Goal: Information Seeking & Learning: Learn about a topic

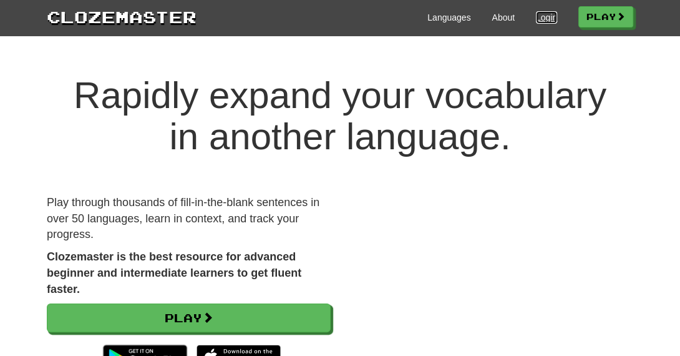
click at [536, 14] on link "Login" at bounding box center [546, 17] width 21 height 12
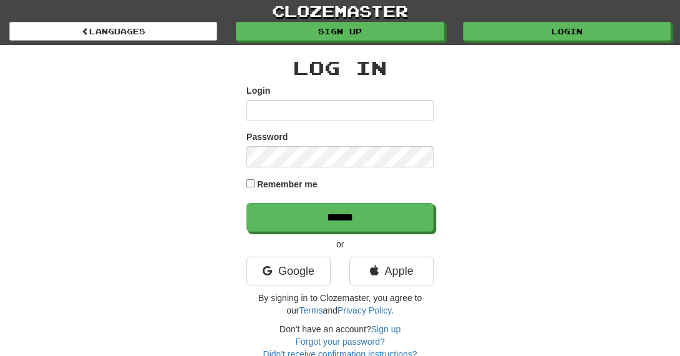
type input "**********"
click at [251, 178] on div "Remember me" at bounding box center [340, 185] width 187 height 17
click at [196, 190] on div "**********" at bounding box center [340, 202] width 606 height 315
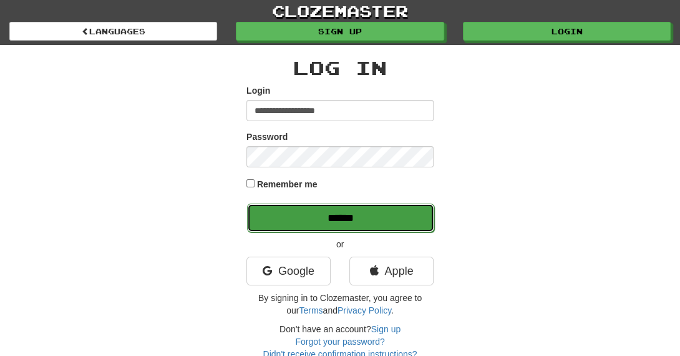
click at [330, 224] on input "******" at bounding box center [340, 218] width 187 height 29
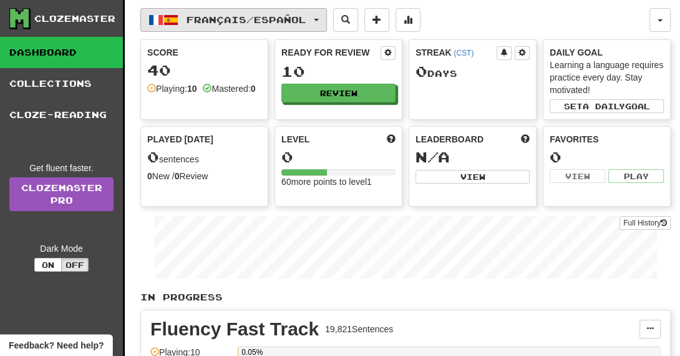
click at [303, 11] on button "Français / Español" at bounding box center [233, 20] width 187 height 24
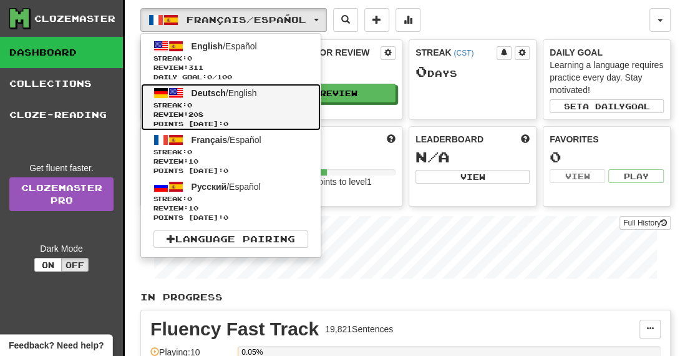
click at [278, 97] on link "Deutsch / English Streak: 0 Review: 208 Points [DATE]: 0" at bounding box center [231, 107] width 180 height 47
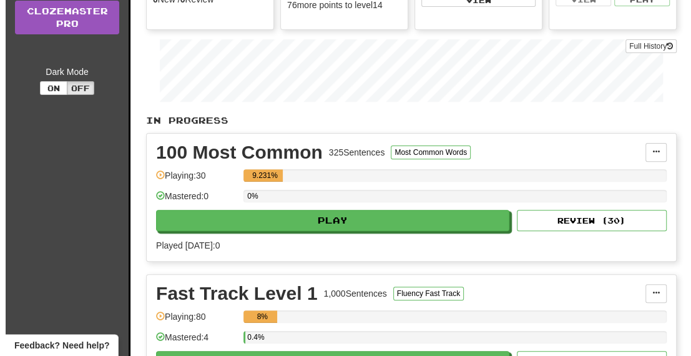
scroll to position [176, 0]
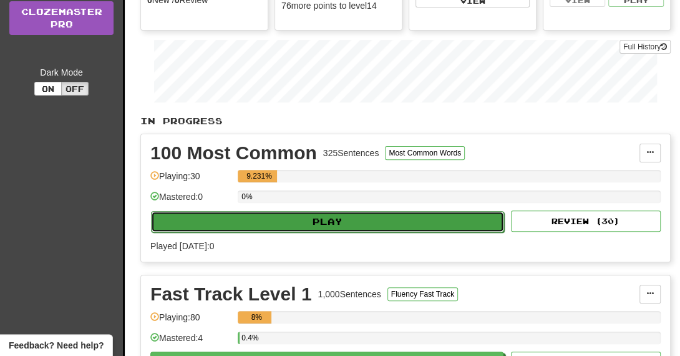
click at [360, 218] on button "Play" at bounding box center [327, 221] width 353 height 21
select select "**"
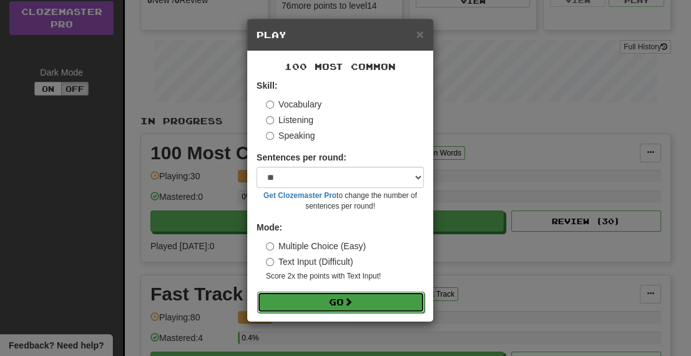
click at [336, 305] on button "Go" at bounding box center [340, 302] width 167 height 21
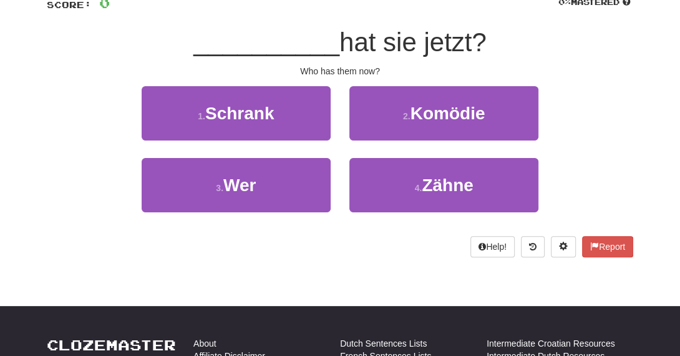
scroll to position [99, 0]
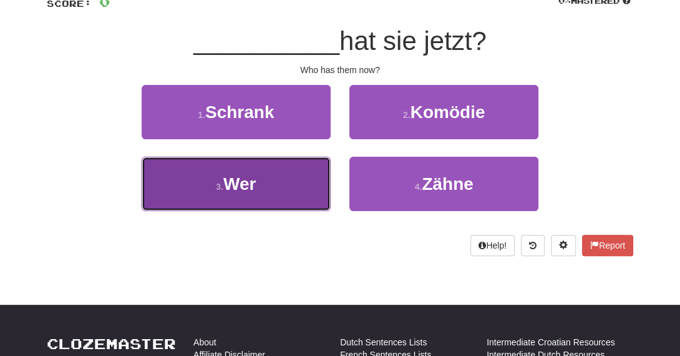
click at [248, 179] on span "Wer" at bounding box center [239, 183] width 32 height 19
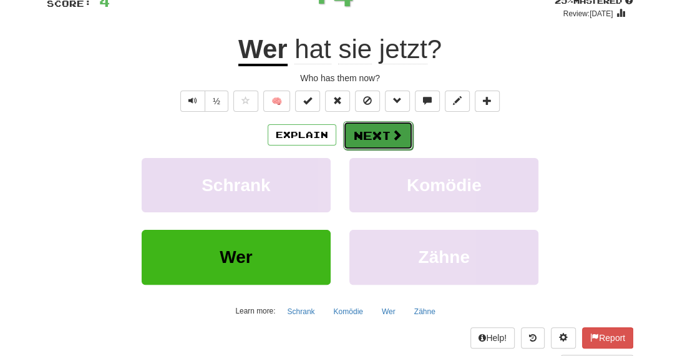
click at [368, 130] on button "Next" at bounding box center [378, 135] width 70 height 29
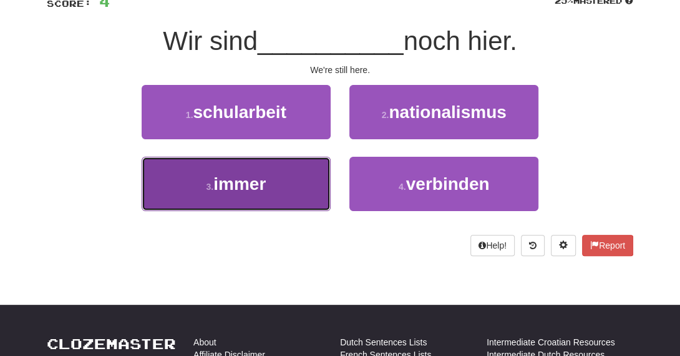
click at [293, 170] on button "3 . immer" at bounding box center [236, 184] width 189 height 54
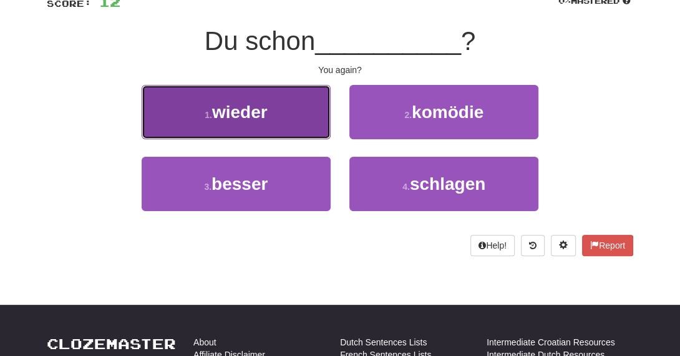
click at [230, 105] on span "wieder" at bounding box center [240, 111] width 56 height 19
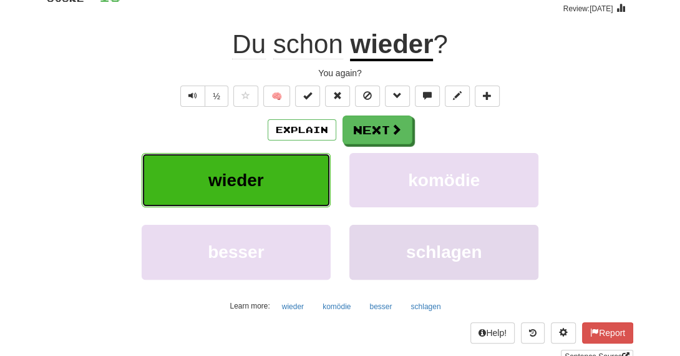
scroll to position [103, 0]
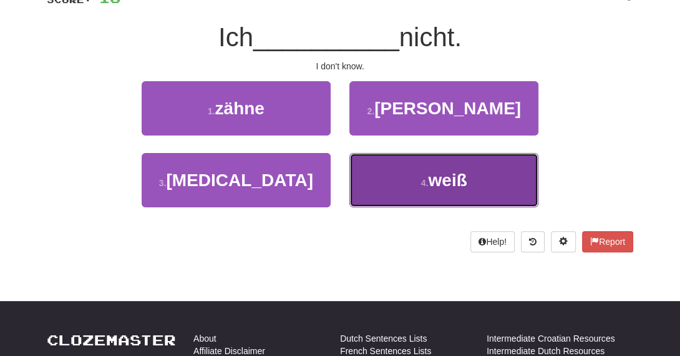
click at [411, 169] on button "4 . weiß" at bounding box center [444, 180] width 189 height 54
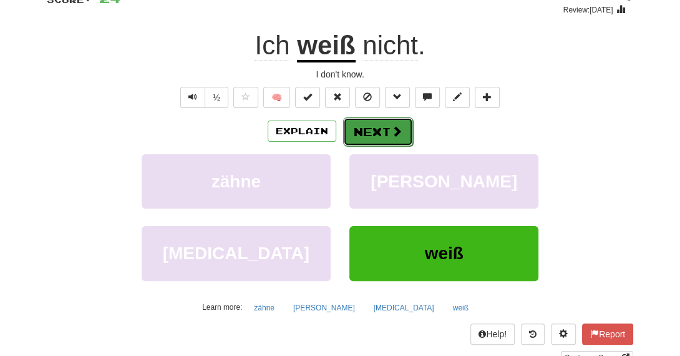
click at [363, 120] on button "Next" at bounding box center [378, 131] width 70 height 29
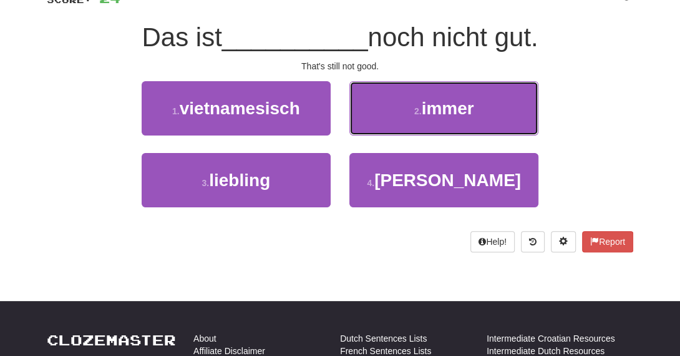
click at [363, 120] on button "2 . immer" at bounding box center [444, 108] width 189 height 54
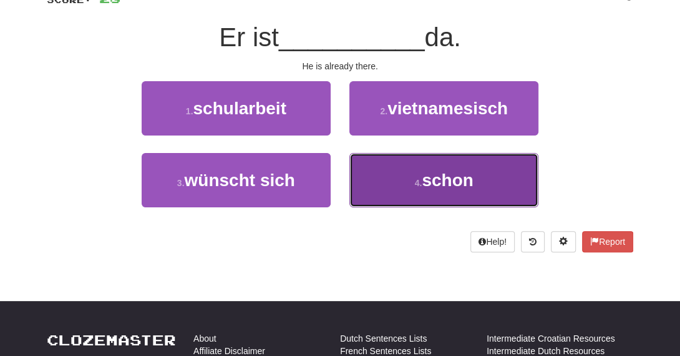
click at [388, 171] on button "4 . schon" at bounding box center [444, 180] width 189 height 54
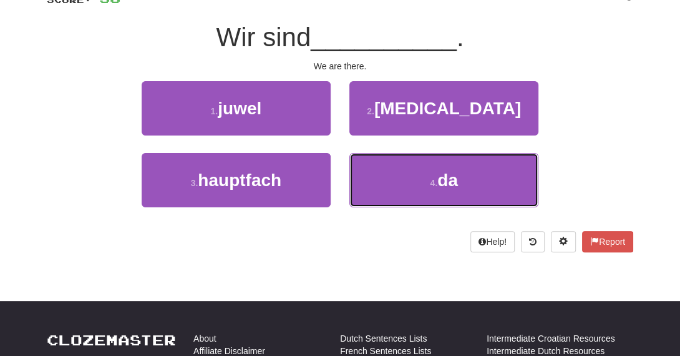
click at [388, 171] on button "4 . da" at bounding box center [444, 180] width 189 height 54
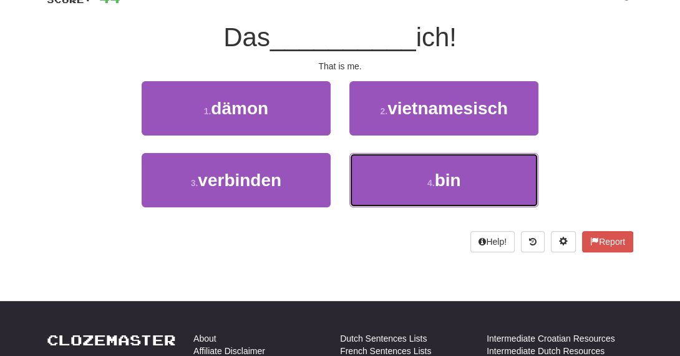
click at [388, 171] on button "4 . bin" at bounding box center [444, 180] width 189 height 54
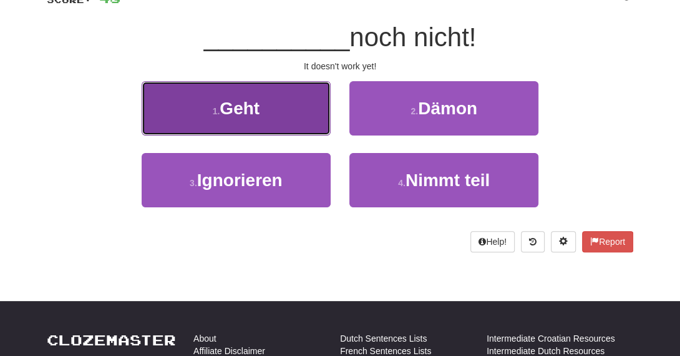
click at [242, 103] on span "Geht" at bounding box center [240, 108] width 40 height 19
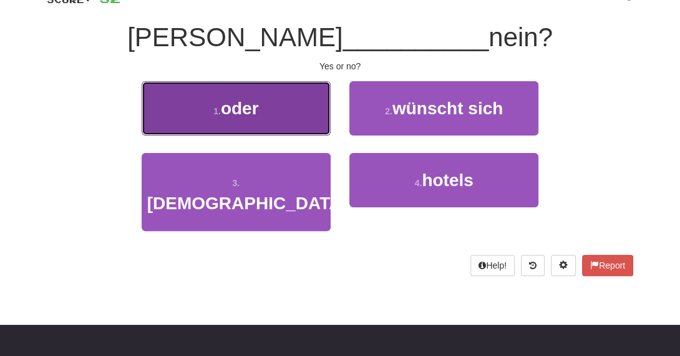
click at [287, 119] on button "1 . oder" at bounding box center [236, 108] width 189 height 54
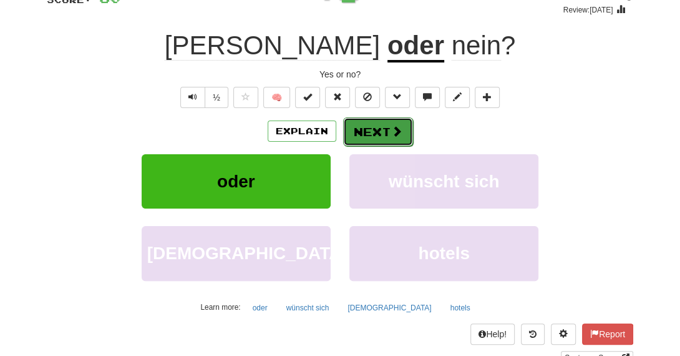
click at [385, 121] on button "Next" at bounding box center [378, 131] width 70 height 29
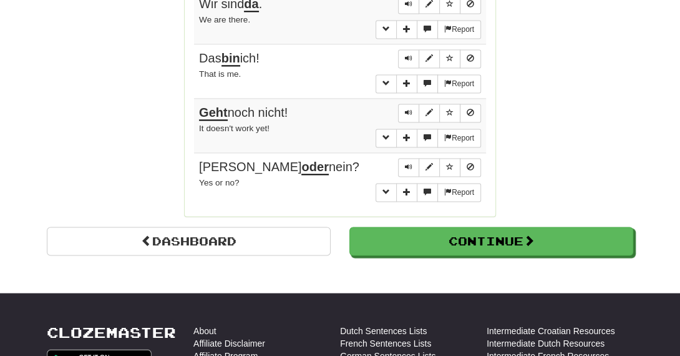
scroll to position [1059, 0]
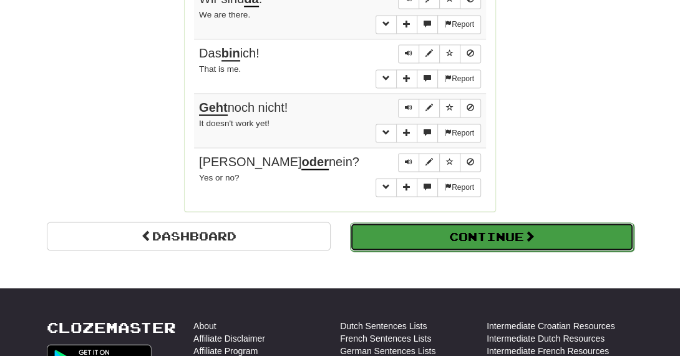
click at [441, 229] on button "Continue" at bounding box center [492, 236] width 284 height 29
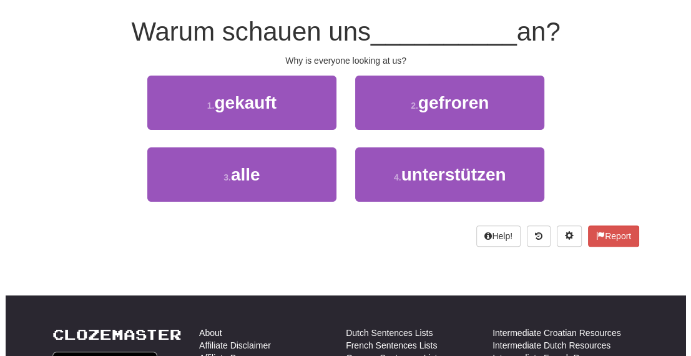
scroll to position [109, 0]
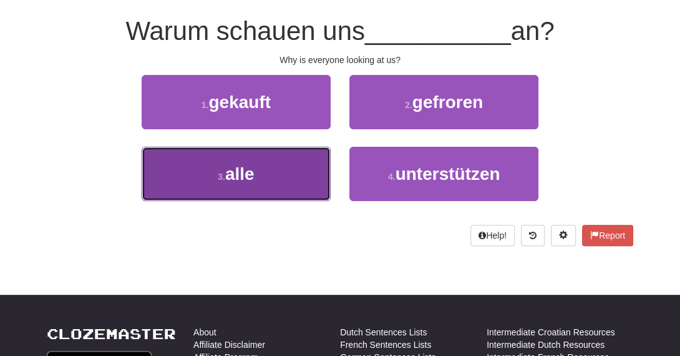
click at [306, 182] on button "3 . alle" at bounding box center [236, 174] width 189 height 54
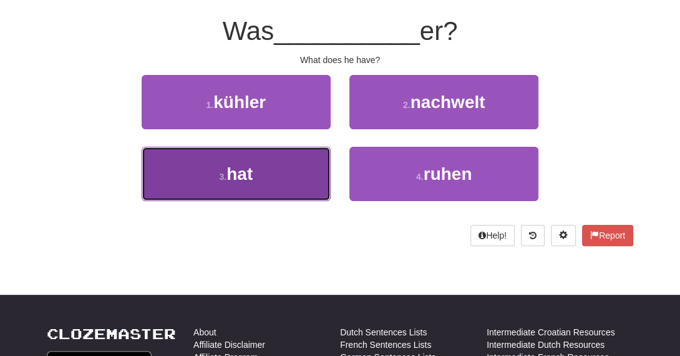
click at [281, 189] on button "3 . hat" at bounding box center [236, 174] width 189 height 54
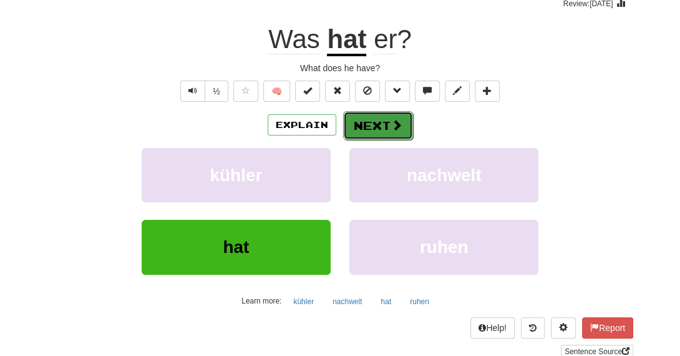
click at [391, 130] on span at bounding box center [396, 124] width 11 height 11
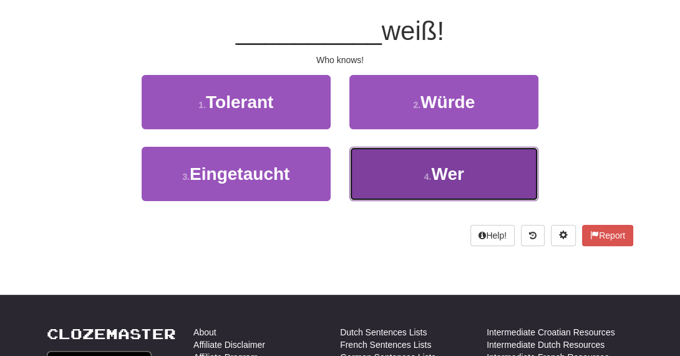
click at [393, 154] on button "4 . Wer" at bounding box center [444, 174] width 189 height 54
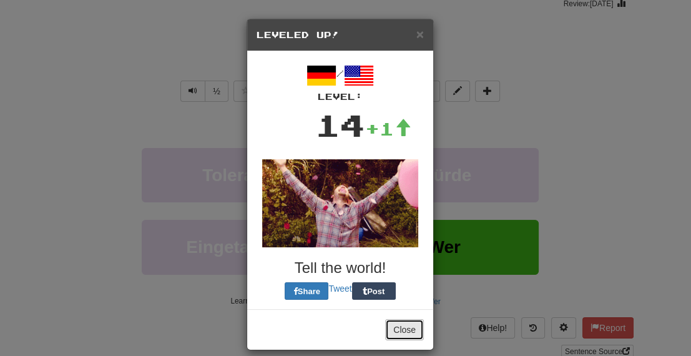
click at [405, 331] on button "Close" at bounding box center [404, 329] width 39 height 21
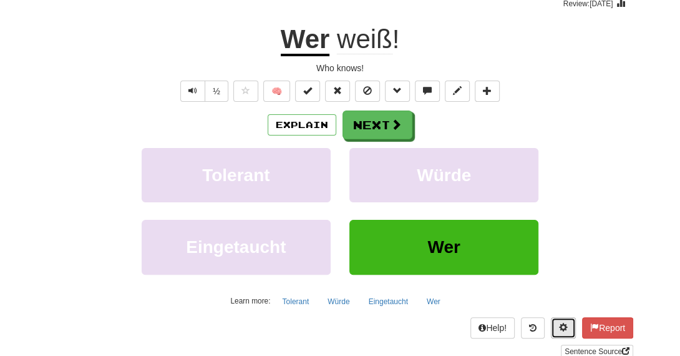
click at [560, 328] on span at bounding box center [563, 327] width 9 height 9
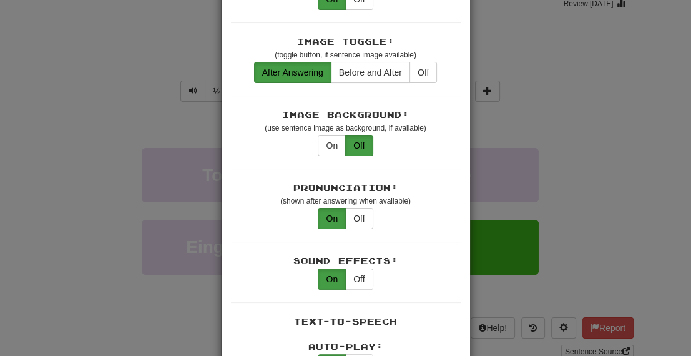
scroll to position [245, 0]
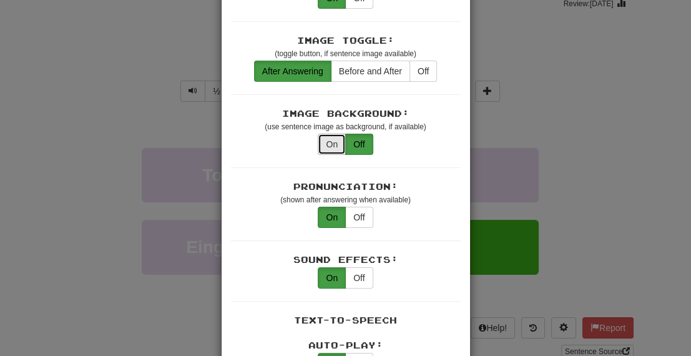
click at [328, 134] on button "On" at bounding box center [332, 144] width 28 height 21
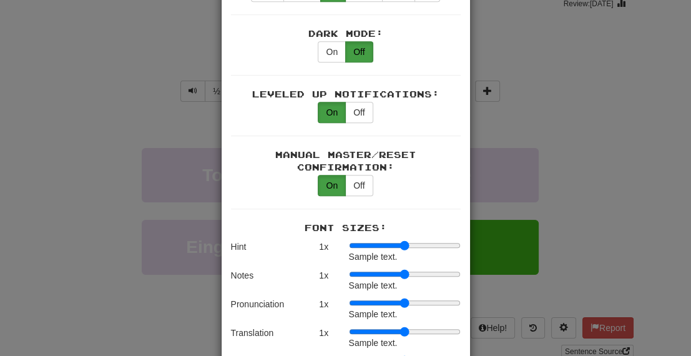
scroll to position [773, 0]
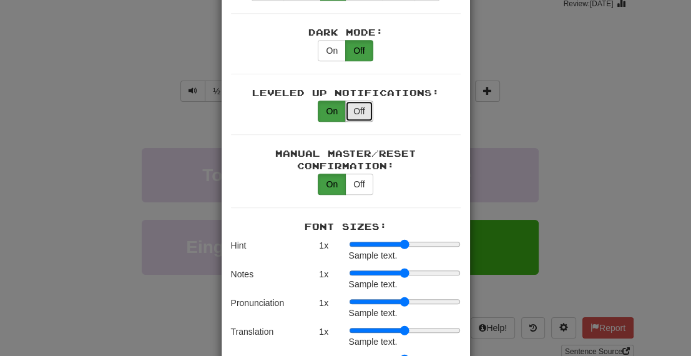
click at [353, 101] on button "Off" at bounding box center [358, 111] width 27 height 21
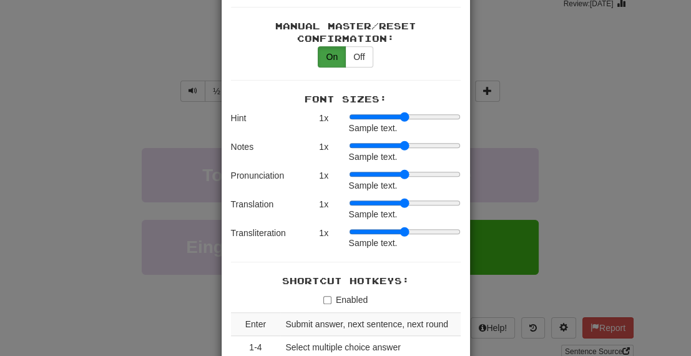
scroll to position [910, 0]
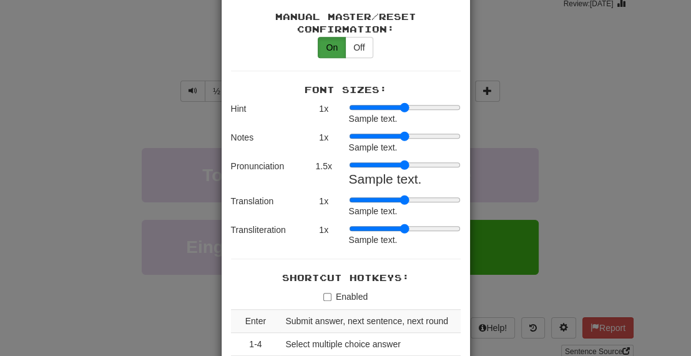
drag, startPoint x: 349, startPoint y: 146, endPoint x: 359, endPoint y: 146, distance: 10.0
type input "***"
click at [359, 160] on input "range" at bounding box center [405, 165] width 112 height 10
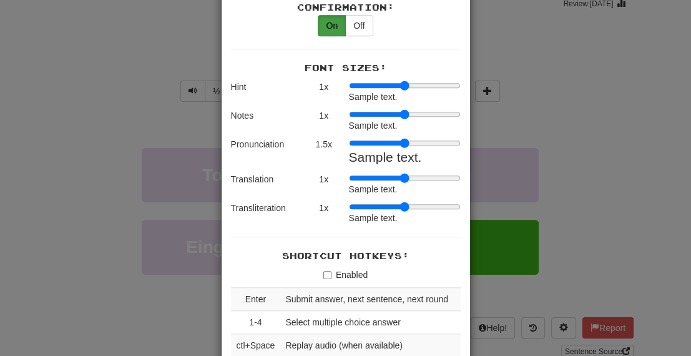
scroll to position [941, 0]
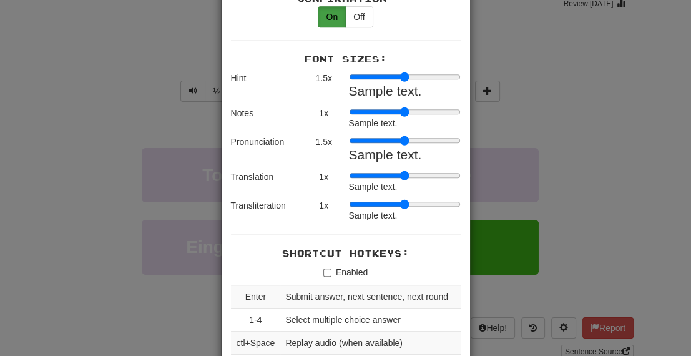
drag, startPoint x: 348, startPoint y: 61, endPoint x: 359, endPoint y: 61, distance: 10.6
type input "***"
click at [359, 72] on input "range" at bounding box center [405, 77] width 112 height 10
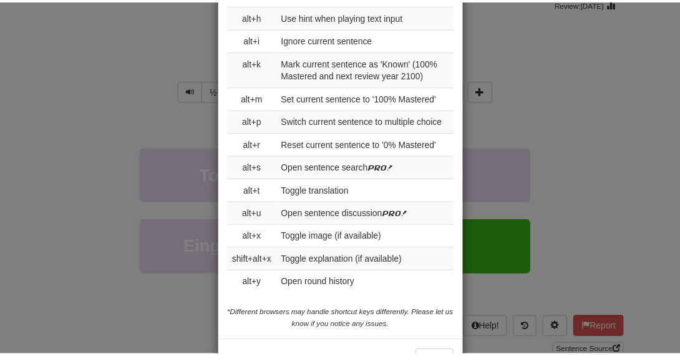
scroll to position [1490, 0]
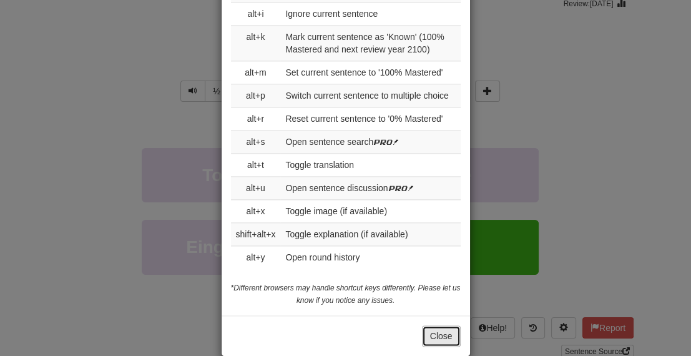
click at [422, 325] on button "Close" at bounding box center [441, 335] width 39 height 21
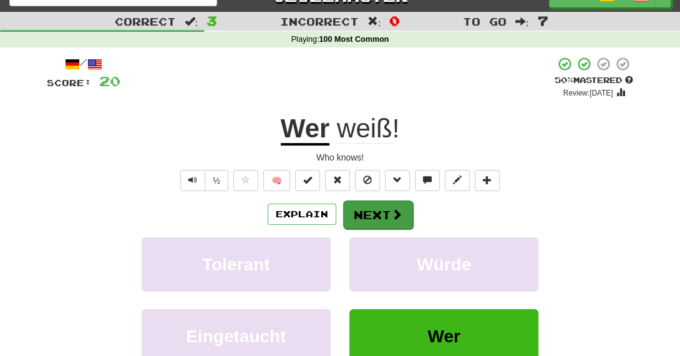
scroll to position [49, 0]
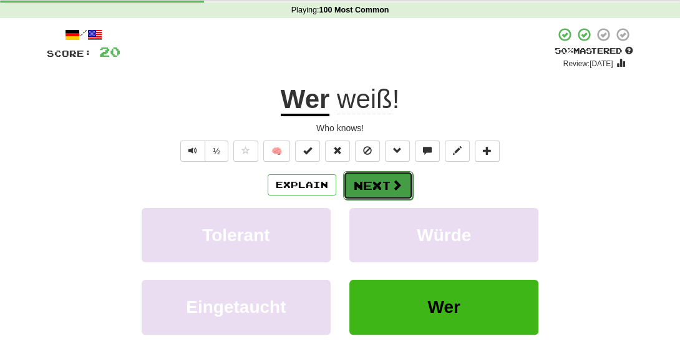
click at [374, 179] on button "Next" at bounding box center [378, 185] width 70 height 29
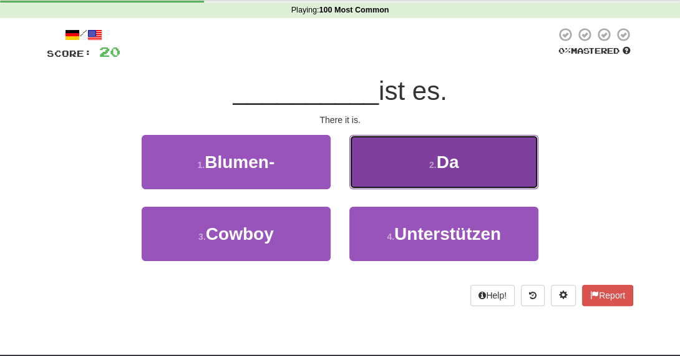
click at [408, 179] on button "2 . Da" at bounding box center [444, 162] width 189 height 54
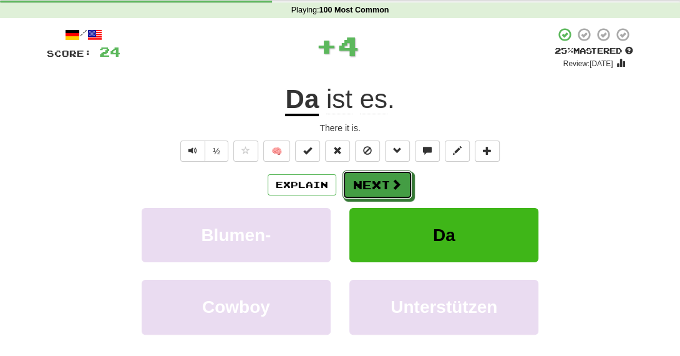
click at [408, 179] on button "Next" at bounding box center [378, 184] width 70 height 29
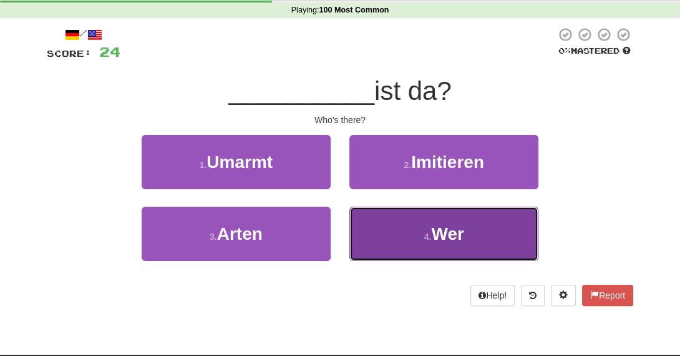
click at [378, 234] on button "4 . Wer" at bounding box center [444, 234] width 189 height 54
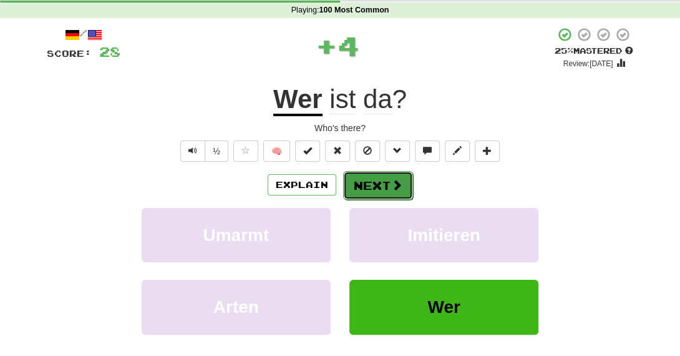
click at [399, 175] on button "Next" at bounding box center [378, 185] width 70 height 29
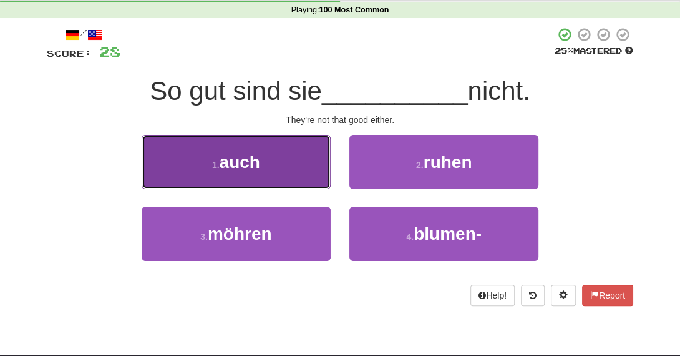
click at [285, 164] on button "1 . auch" at bounding box center [236, 162] width 189 height 54
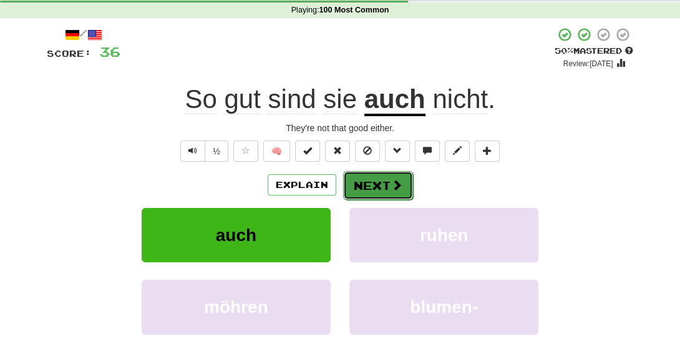
click at [386, 174] on button "Next" at bounding box center [378, 185] width 70 height 29
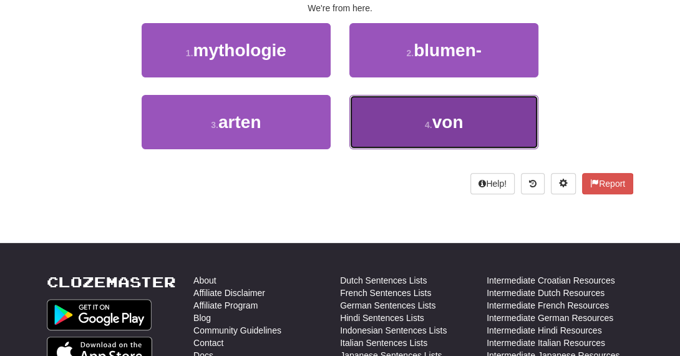
click at [383, 148] on button "4 . von" at bounding box center [444, 122] width 189 height 54
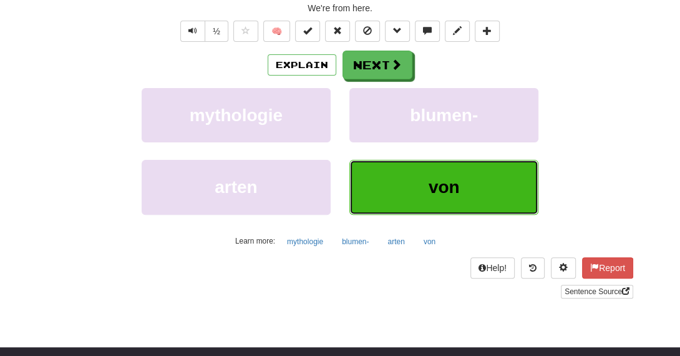
scroll to position [87, 0]
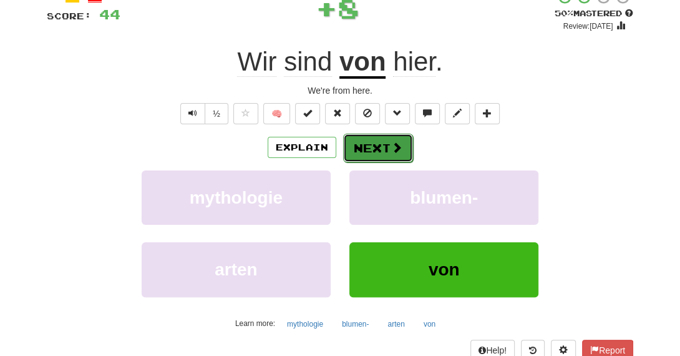
click at [366, 134] on button "Next" at bounding box center [378, 148] width 70 height 29
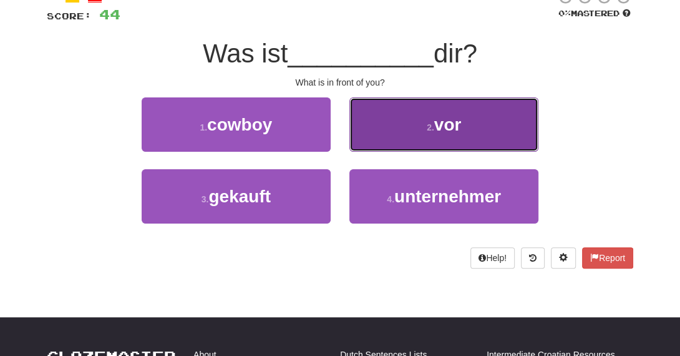
click at [416, 101] on button "2 . vor" at bounding box center [444, 124] width 189 height 54
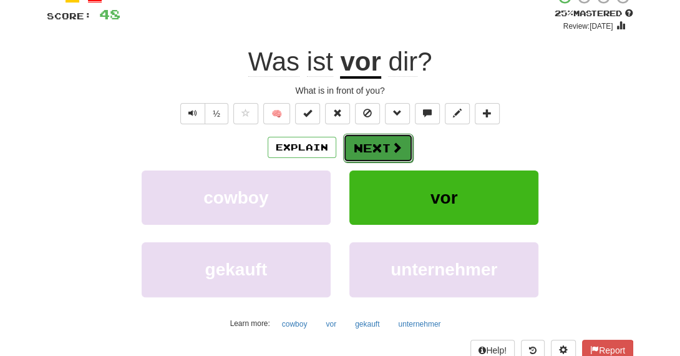
click at [377, 135] on button "Next" at bounding box center [378, 148] width 70 height 29
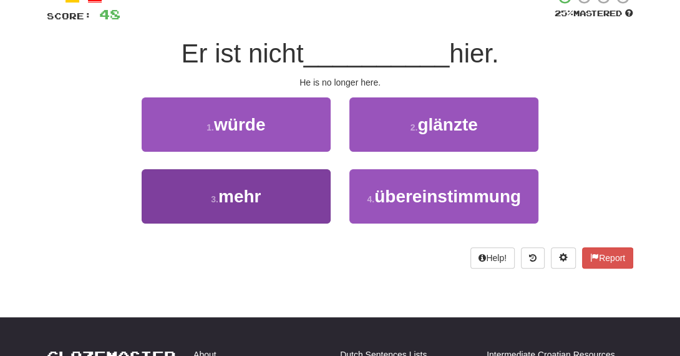
click at [292, 187] on div "1 . würde 2 . glänzte 3 . mehr 4 . übereinstimmung" at bounding box center [340, 169] width 606 height 144
click at [292, 187] on button "3 . mehr" at bounding box center [236, 196] width 189 height 54
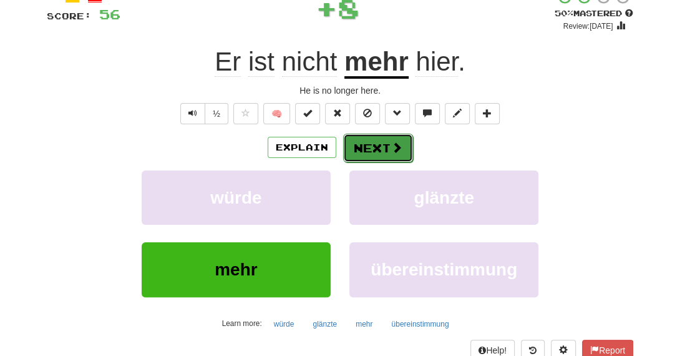
click at [388, 139] on button "Next" at bounding box center [378, 148] width 70 height 29
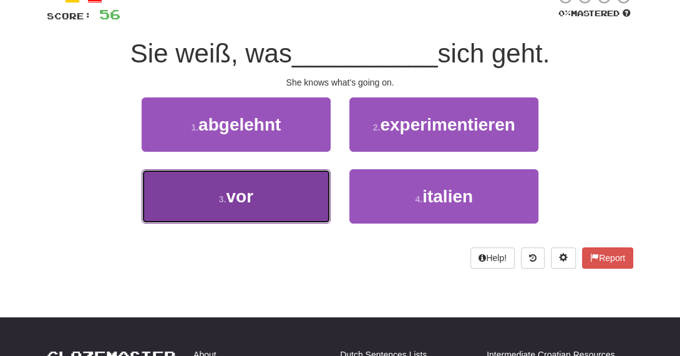
click at [249, 193] on span "vor" at bounding box center [239, 196] width 27 height 19
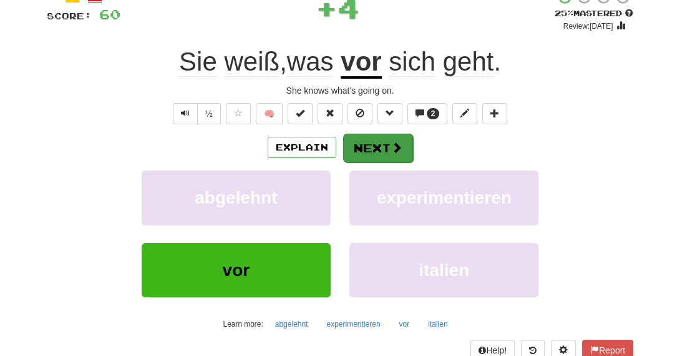
drag, startPoint x: 414, startPoint y: 164, endPoint x: 400, endPoint y: 153, distance: 18.2
click at [411, 162] on div "Explain Next abgelehnt experimentieren vor italien Learn more: abgelehnt experi…" at bounding box center [340, 233] width 587 height 200
click at [400, 153] on span at bounding box center [396, 147] width 11 height 11
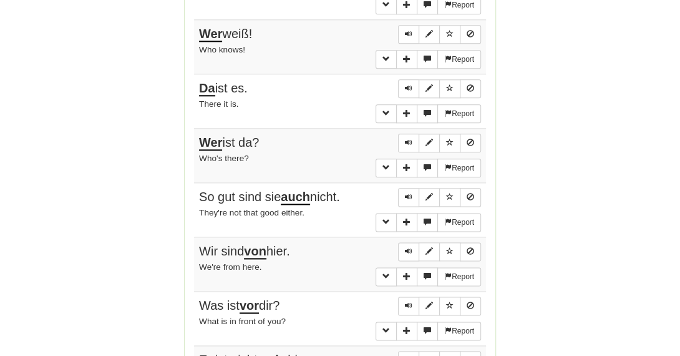
scroll to position [1139, 0]
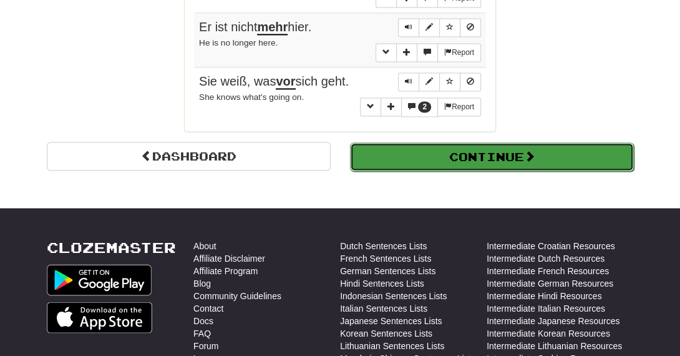
click at [430, 167] on button "Continue" at bounding box center [492, 156] width 284 height 29
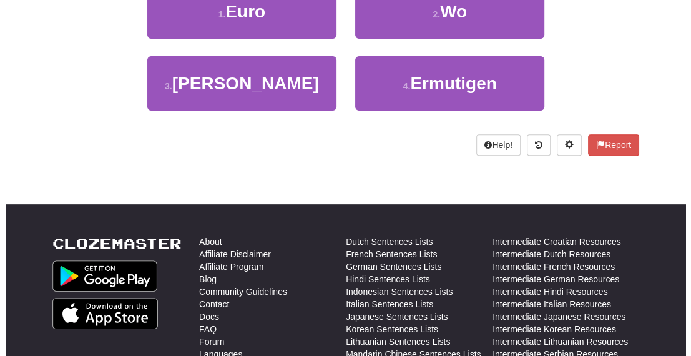
scroll to position [0, 0]
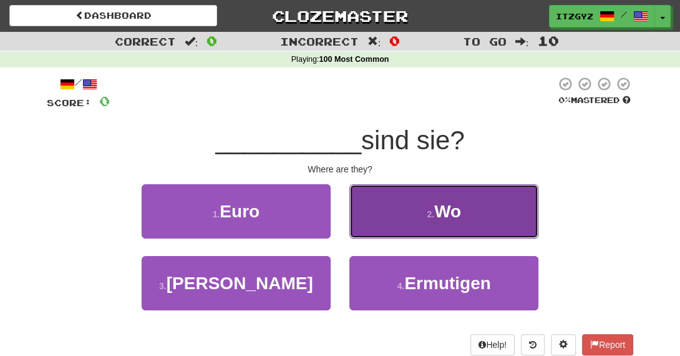
click at [455, 214] on span "Wo" at bounding box center [448, 211] width 27 height 19
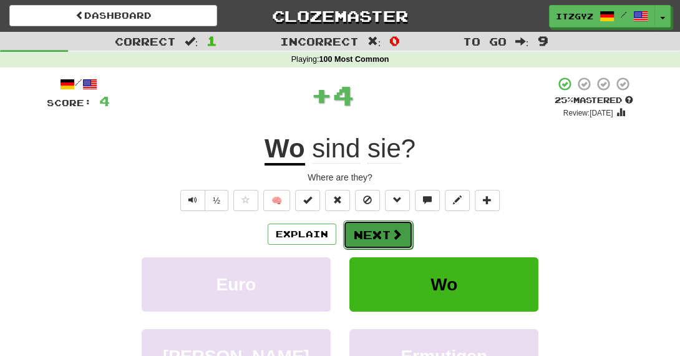
click at [364, 235] on button "Next" at bounding box center [378, 234] width 70 height 29
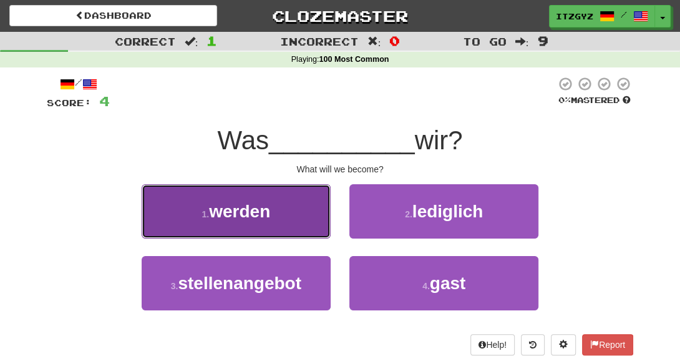
click at [240, 222] on button "1 . werden" at bounding box center [236, 211] width 189 height 54
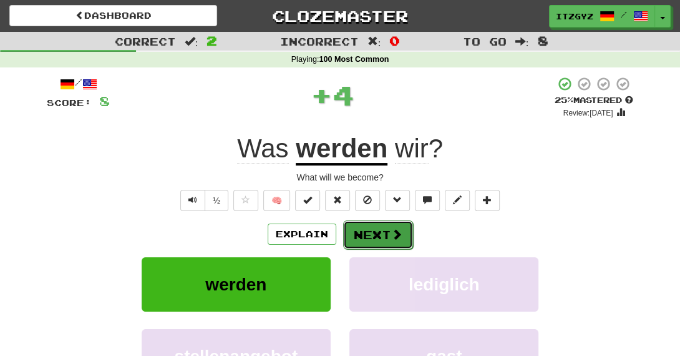
click at [399, 228] on span at bounding box center [396, 233] width 11 height 11
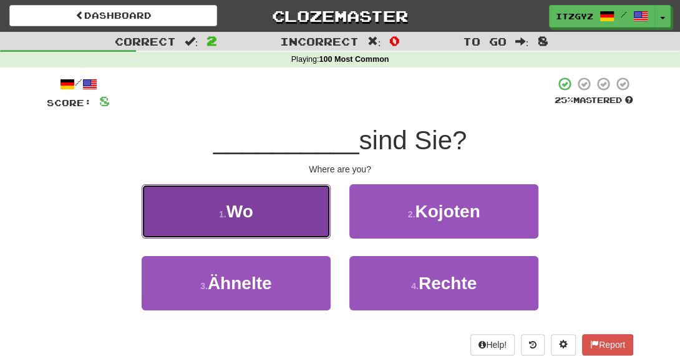
click at [315, 233] on button "1 . Wo" at bounding box center [236, 211] width 189 height 54
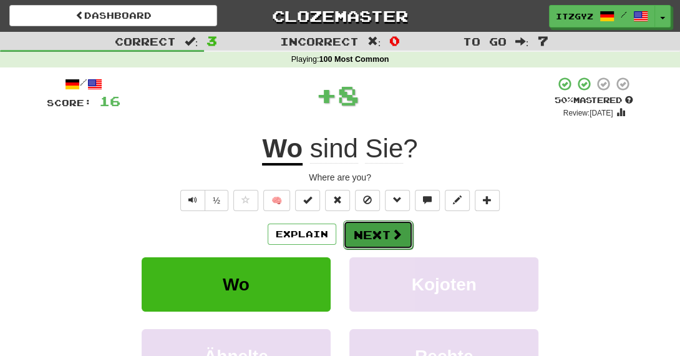
click at [367, 237] on button "Next" at bounding box center [378, 234] width 70 height 29
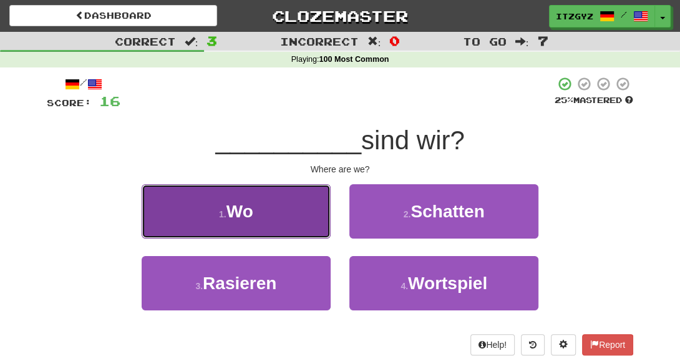
click at [298, 237] on button "1 . Wo" at bounding box center [236, 211] width 189 height 54
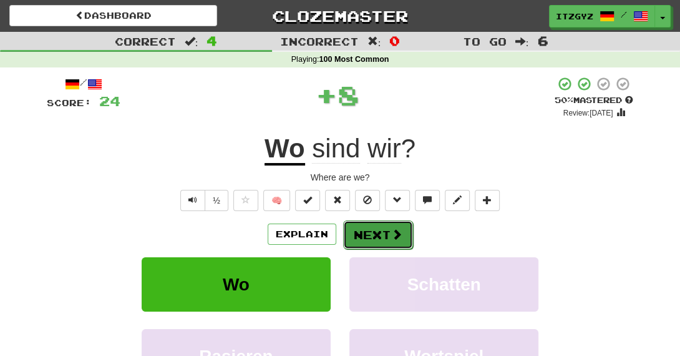
click at [366, 236] on button "Next" at bounding box center [378, 234] width 70 height 29
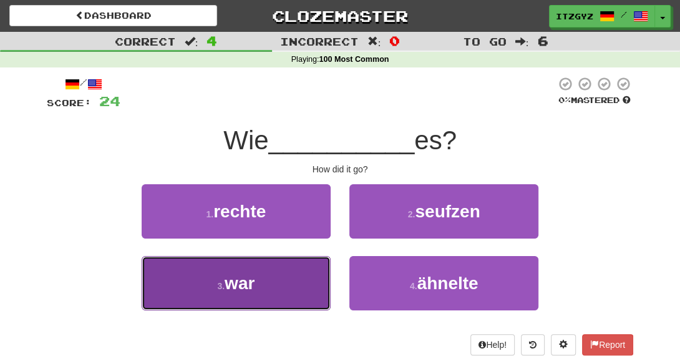
click at [292, 273] on button "3 . war" at bounding box center [236, 283] width 189 height 54
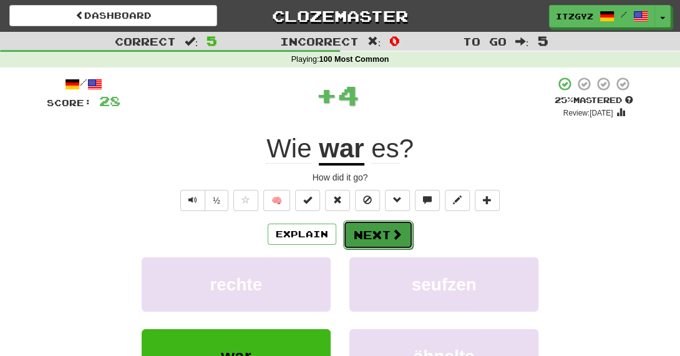
click at [358, 220] on button "Next" at bounding box center [378, 234] width 70 height 29
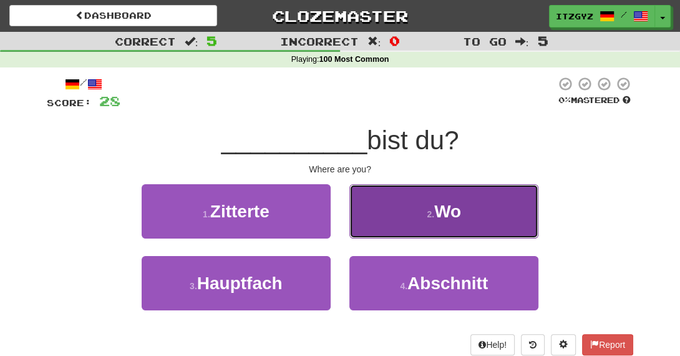
click at [422, 207] on button "2 . Wo" at bounding box center [444, 211] width 189 height 54
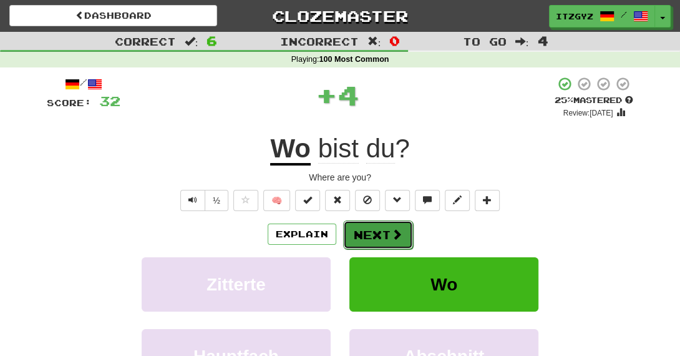
click at [393, 243] on button "Next" at bounding box center [378, 234] width 70 height 29
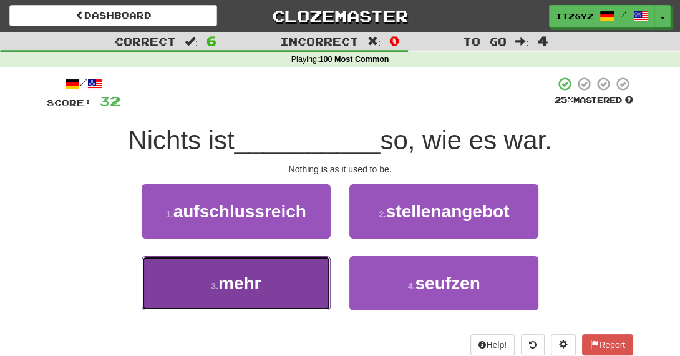
click at [326, 278] on button "3 . mehr" at bounding box center [236, 283] width 189 height 54
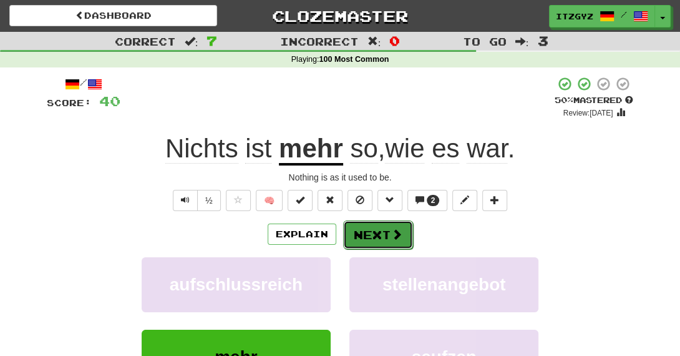
click at [361, 240] on button "Next" at bounding box center [378, 234] width 70 height 29
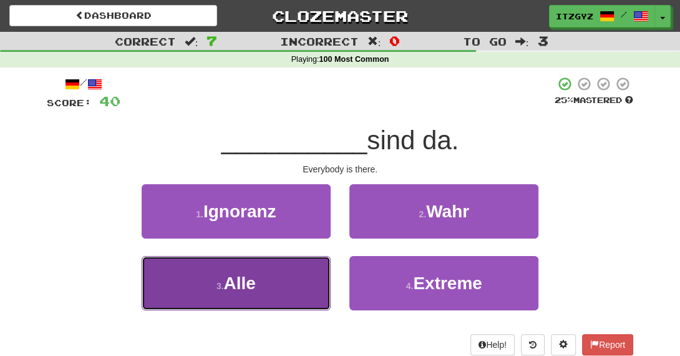
click at [296, 299] on button "3 . Alle" at bounding box center [236, 283] width 189 height 54
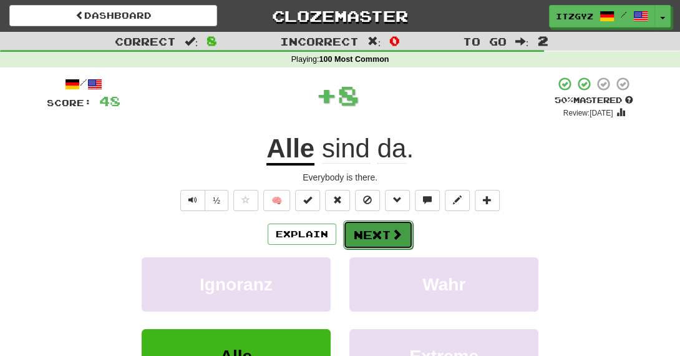
click at [377, 227] on button "Next" at bounding box center [378, 234] width 70 height 29
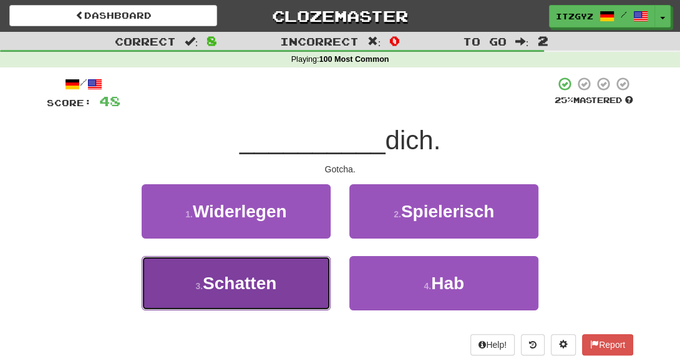
click at [326, 291] on button "3 . Schatten" at bounding box center [236, 283] width 189 height 54
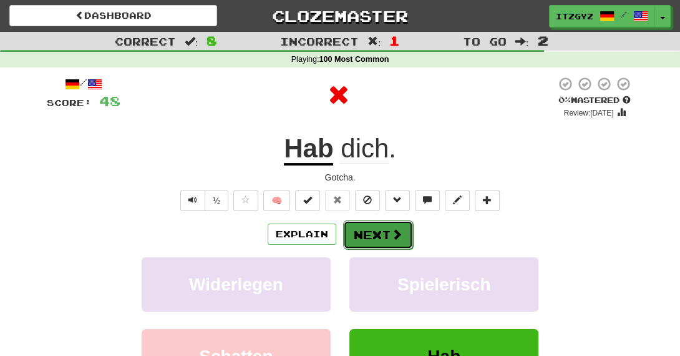
click at [354, 238] on button "Next" at bounding box center [378, 234] width 70 height 29
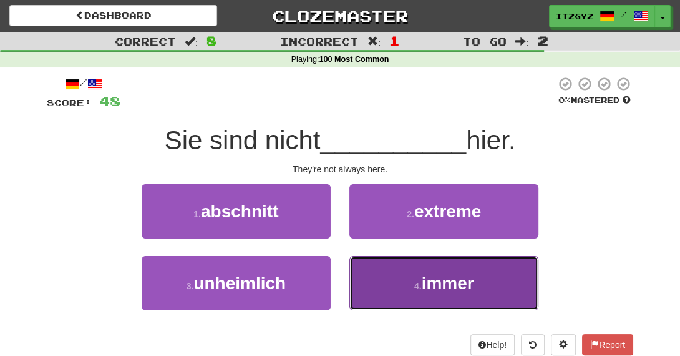
click at [363, 276] on button "4 . immer" at bounding box center [444, 283] width 189 height 54
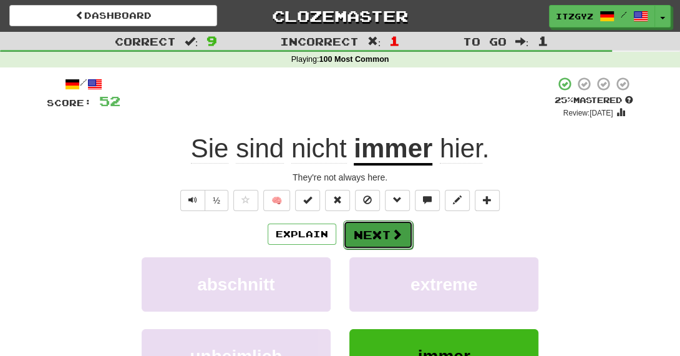
click at [372, 227] on button "Next" at bounding box center [378, 234] width 70 height 29
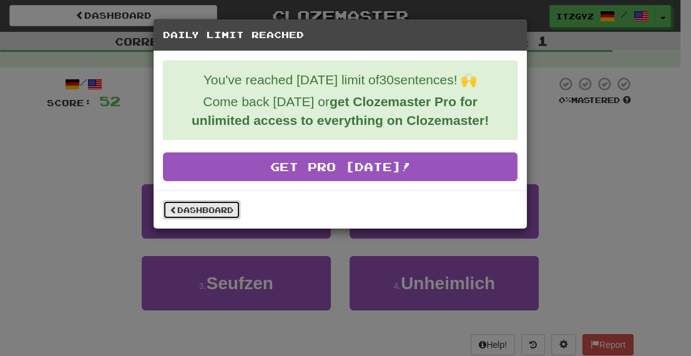
click at [207, 208] on link "Dashboard" at bounding box center [201, 209] width 77 height 19
